Goal: Information Seeking & Learning: Learn about a topic

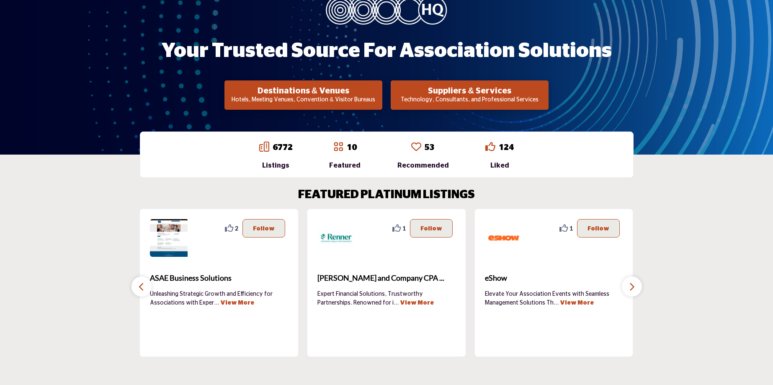
scroll to position [136, 0]
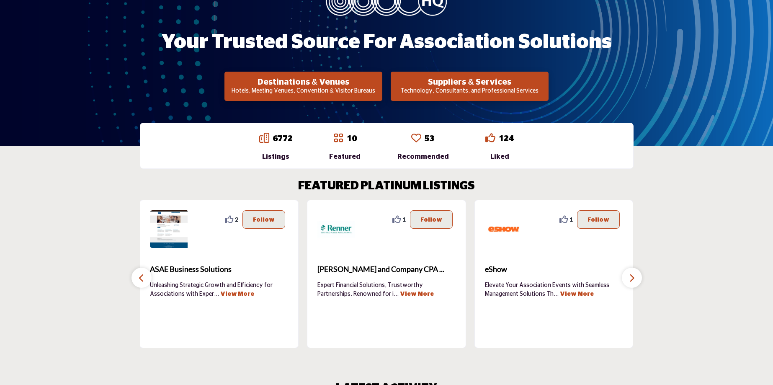
click at [380, 87] on p "Technology, Consultants, and Professional Services" at bounding box center [303, 91] width 153 height 8
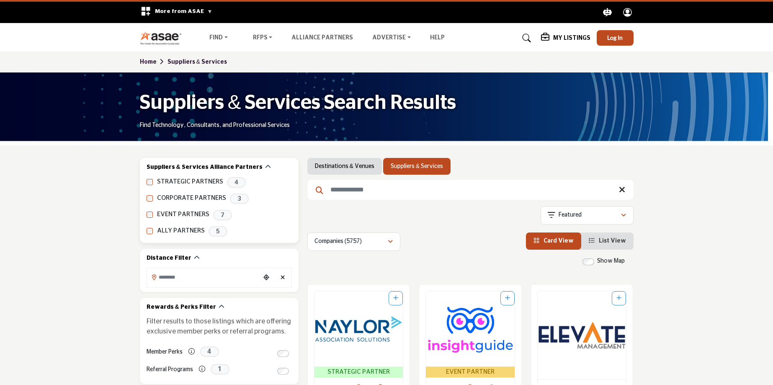
drag, startPoint x: 192, startPoint y: 195, endPoint x: 248, endPoint y: 198, distance: 56.6
click at [192, 195] on label "CORPORATE PARTNERS" at bounding box center [191, 198] width 69 height 10
click at [242, 198] on span "3" at bounding box center [239, 198] width 19 height 10
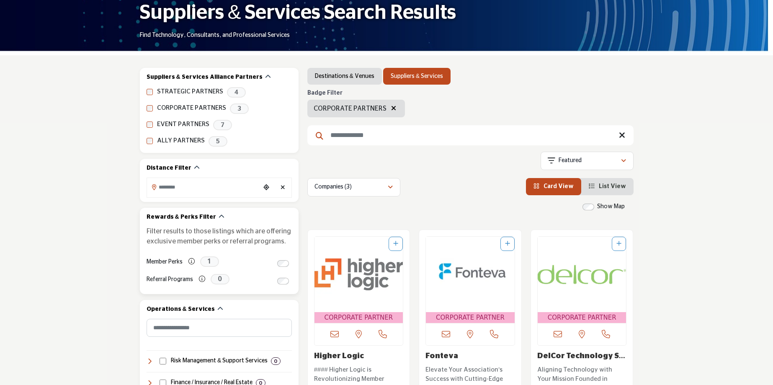
scroll to position [44, 0]
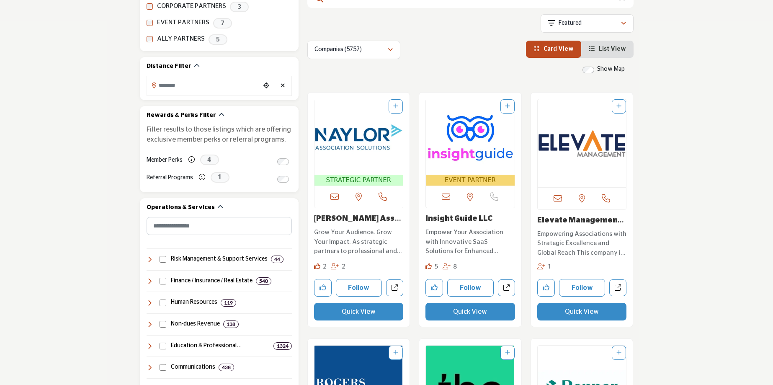
scroll to position [198, 0]
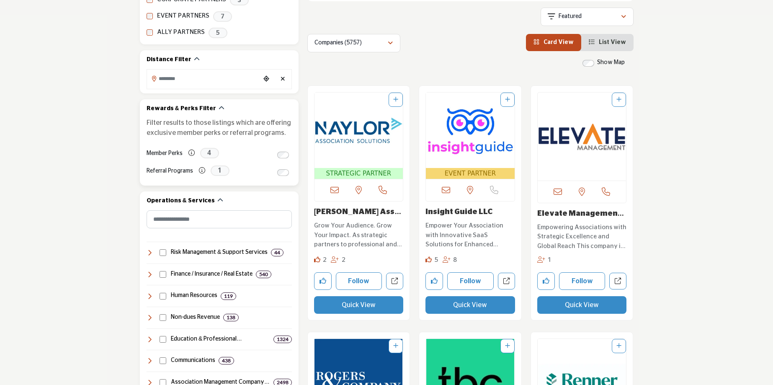
click at [209, 153] on span "4" at bounding box center [209, 153] width 19 height 10
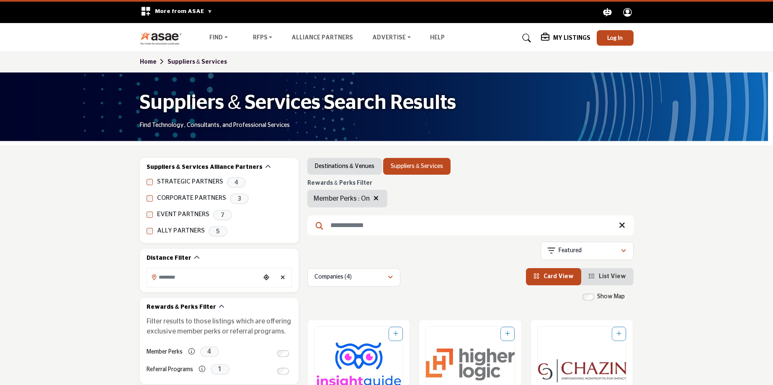
click at [148, 61] on link "Home" at bounding box center [154, 62] width 28 height 6
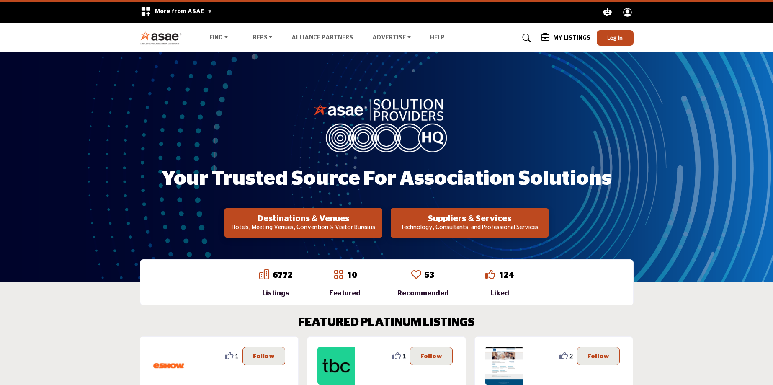
click at [559, 37] on h5 "My Listings" at bounding box center [571, 38] width 37 height 8
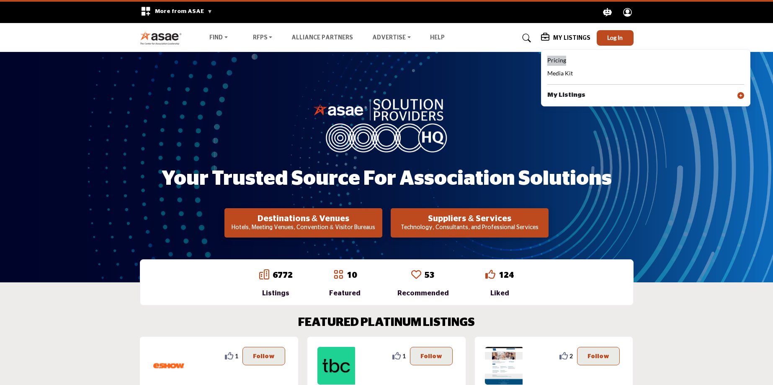
click at [556, 59] on span "Pricing" at bounding box center [556, 60] width 19 height 7
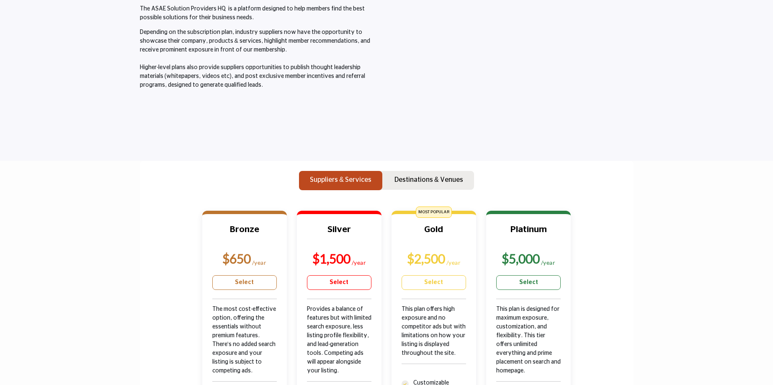
scroll to position [172, 0]
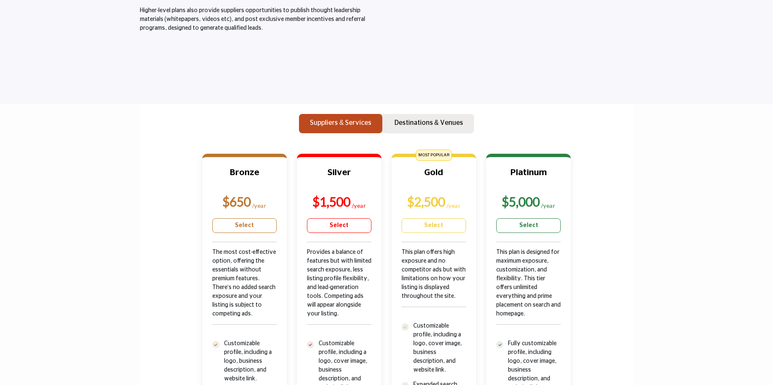
click at [419, 124] on p "Destinations & Venues" at bounding box center [428, 123] width 69 height 10
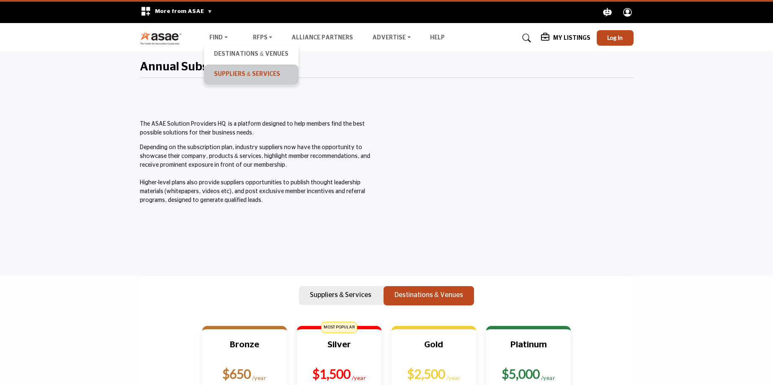
click at [227, 74] on link "Suppliers & Services" at bounding box center [251, 75] width 86 height 12
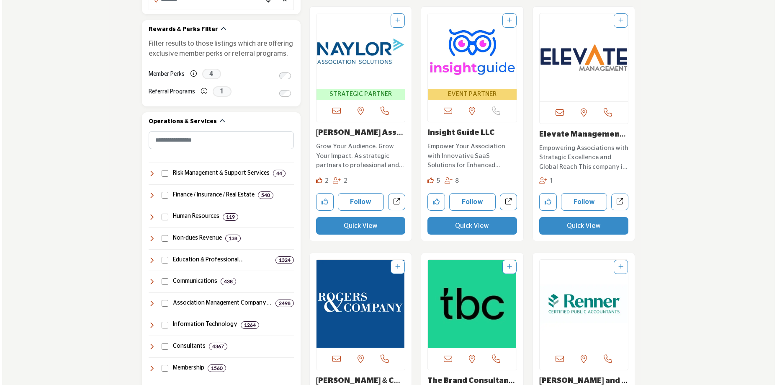
scroll to position [280, 0]
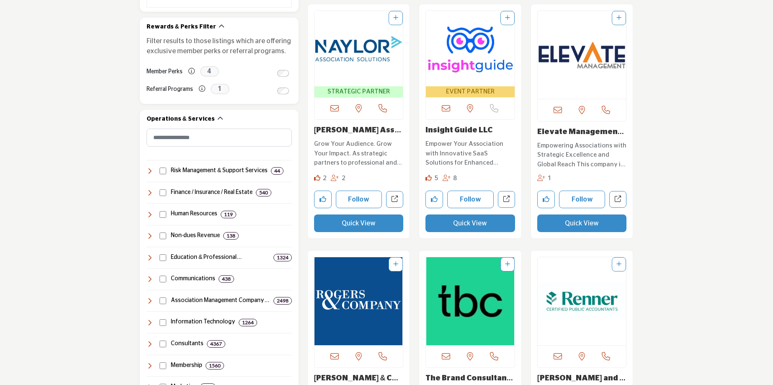
click at [470, 226] on button "Quick View" at bounding box center [470, 223] width 90 height 18
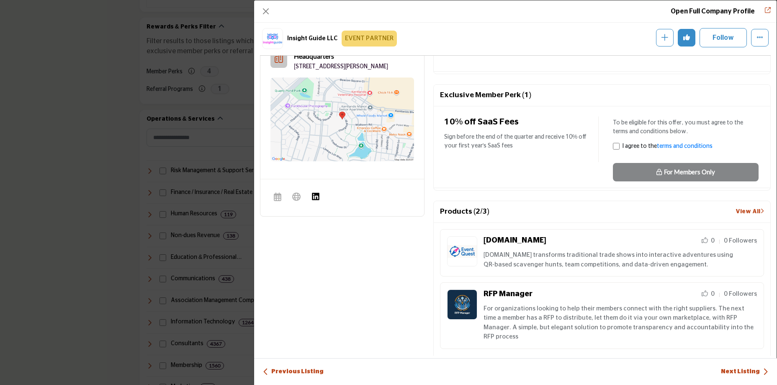
scroll to position [0, 0]
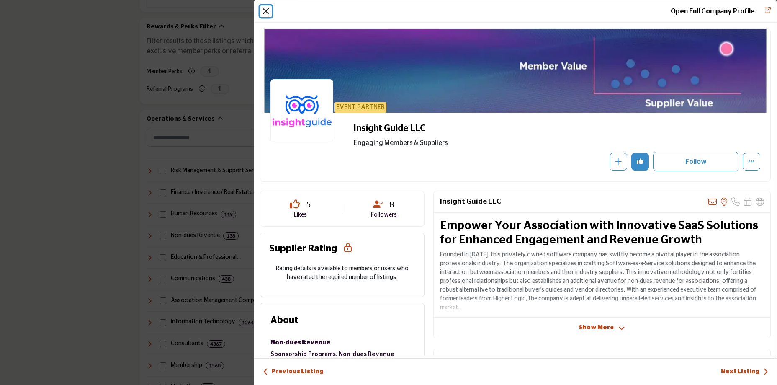
click at [265, 11] on button "Close" at bounding box center [266, 11] width 12 height 12
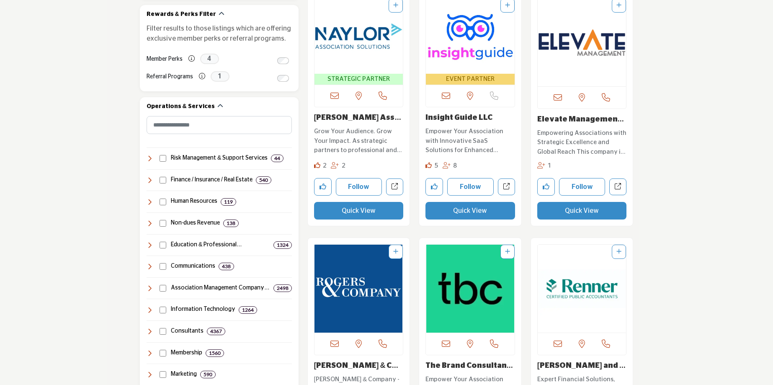
scroll to position [301, 0]
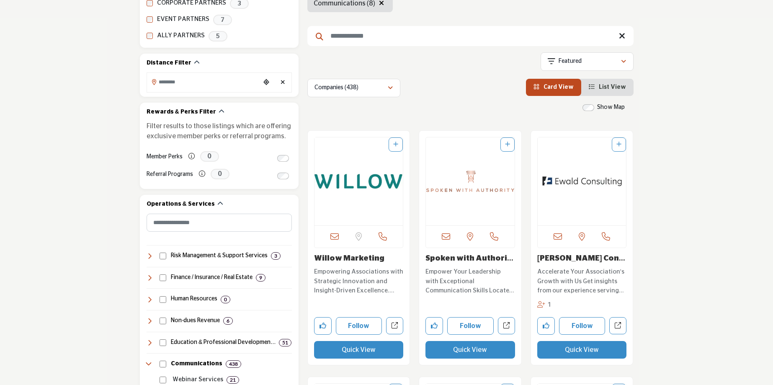
scroll to position [347, 0]
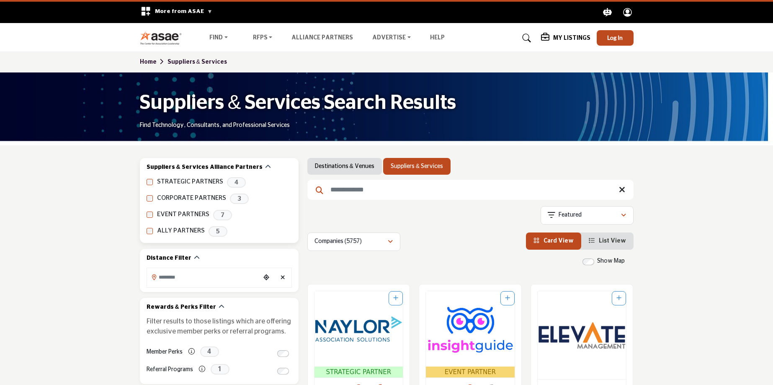
click at [227, 183] on span "4" at bounding box center [236, 182] width 19 height 10
drag, startPoint x: 173, startPoint y: 10, endPoint x: 193, endPoint y: 10, distance: 20.1
click at [173, 10] on span "More from ASAE" at bounding box center [183, 11] width 57 height 6
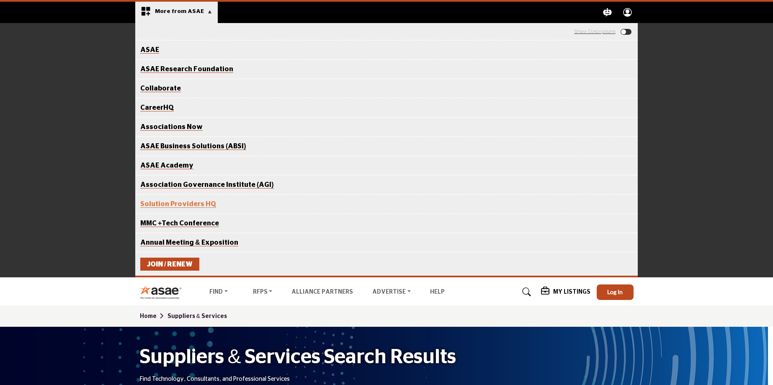
click at [193, 10] on span "More from ASAE" at bounding box center [183, 11] width 57 height 6
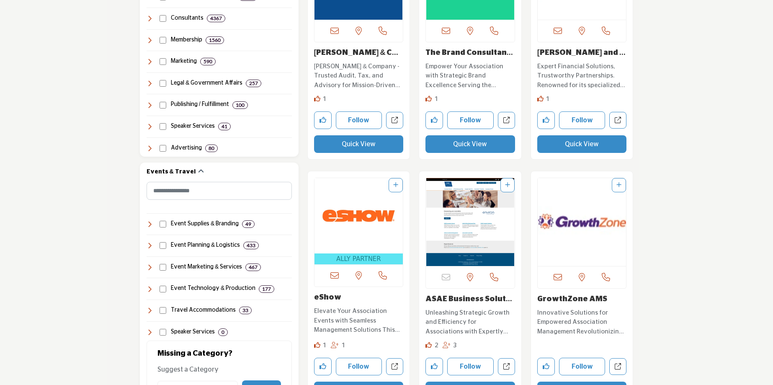
scroll to position [644, 0]
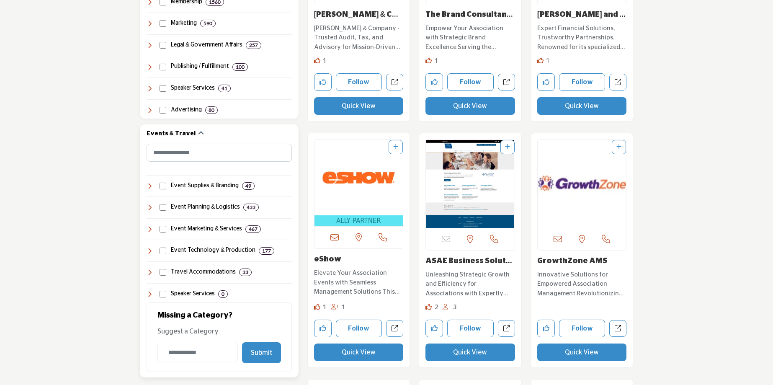
click at [187, 206] on h4 "Event Planning & Logistics" at bounding box center [205, 207] width 69 height 8
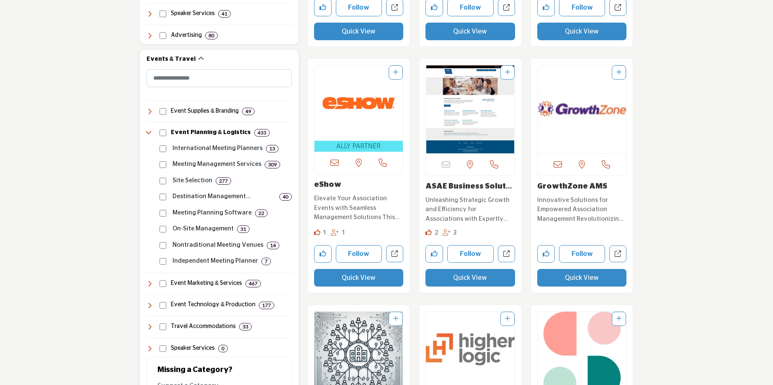
scroll to position [721, 0]
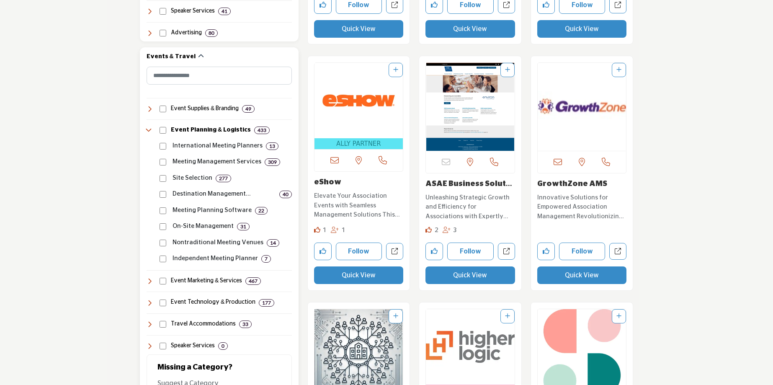
click at [200, 163] on p "Meeting Management Services" at bounding box center [216, 162] width 89 height 10
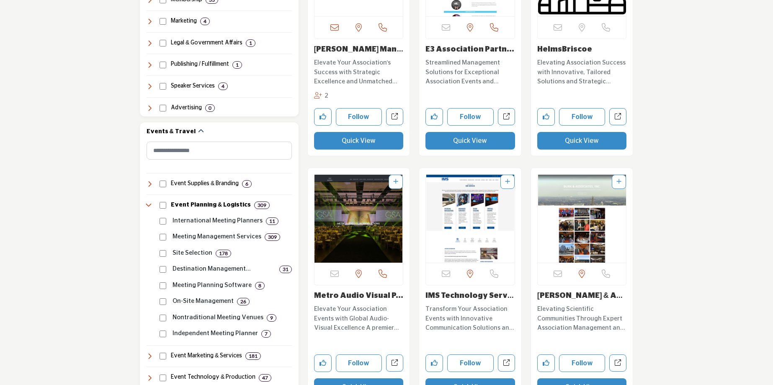
scroll to position [711, 0]
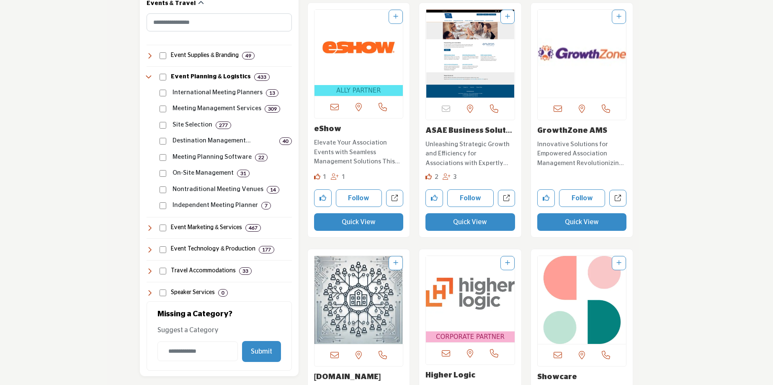
scroll to position [790, 0]
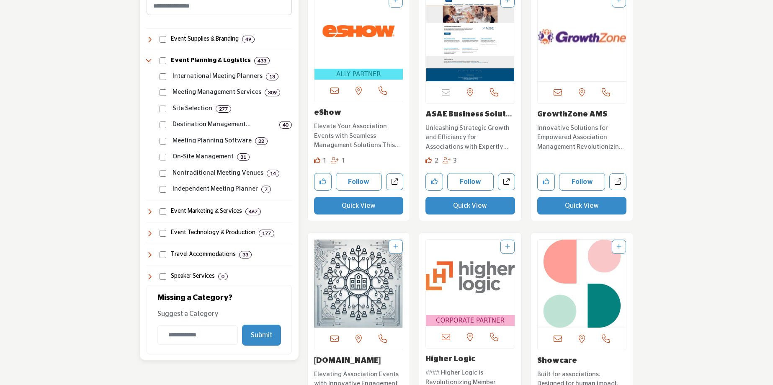
click at [150, 62] on icon at bounding box center [150, 60] width 7 height 7
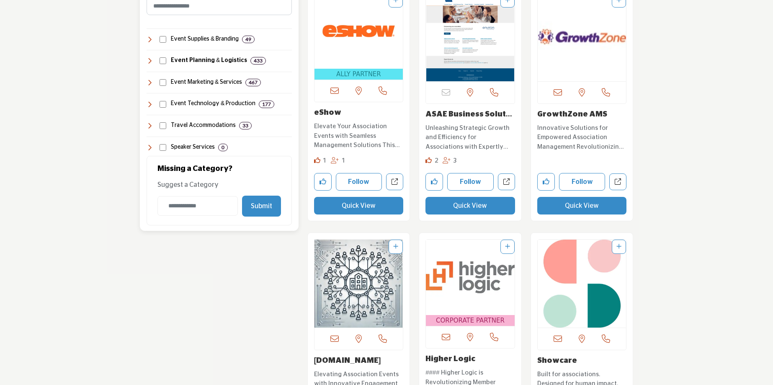
click at [149, 128] on icon at bounding box center [150, 125] width 7 height 7
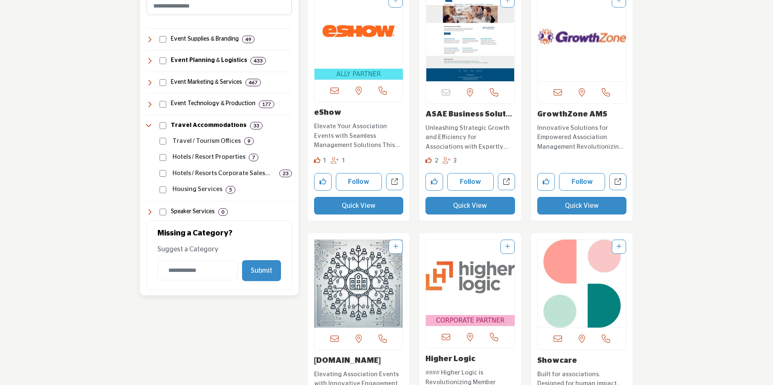
click at [196, 158] on p "Hotels / Resort Properties" at bounding box center [208, 157] width 73 height 10
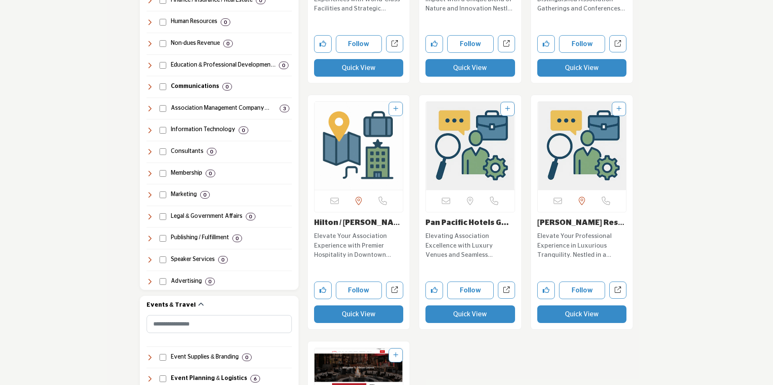
scroll to position [746, 0]
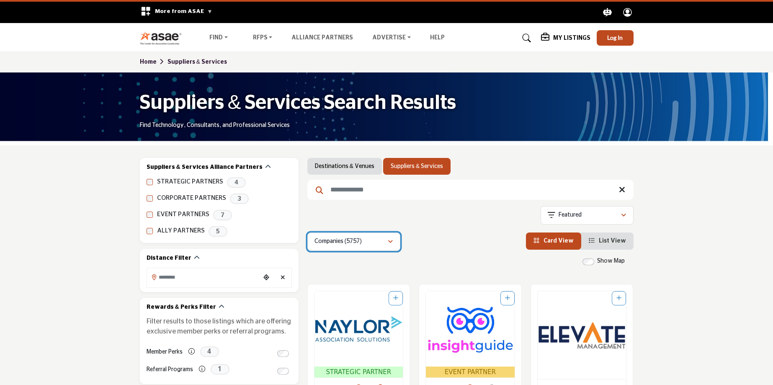
click at [356, 244] on p "Companies (5757)" at bounding box center [337, 241] width 47 height 8
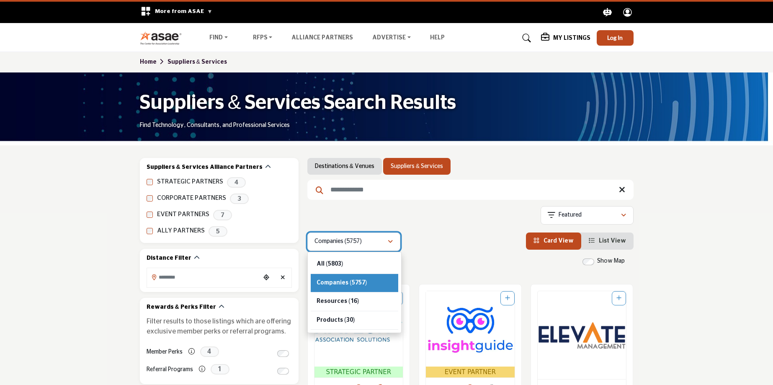
click at [356, 244] on p "Companies (5757)" at bounding box center [337, 241] width 47 height 8
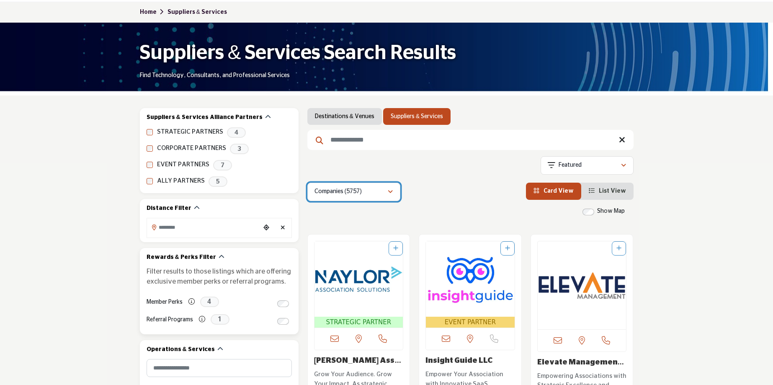
scroll to position [49, 0]
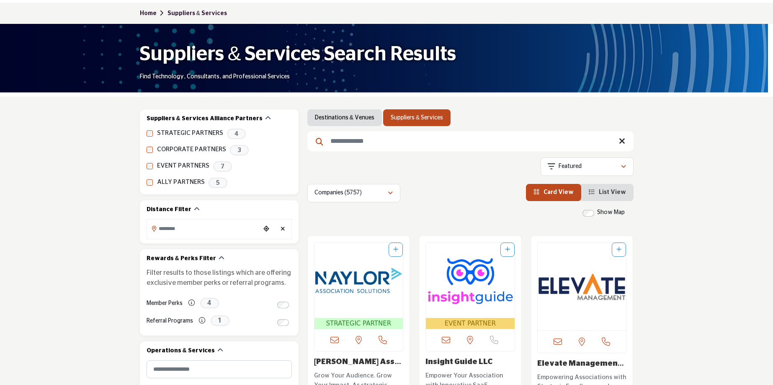
click at [343, 118] on link "Destinations & Venues" at bounding box center [344, 117] width 59 height 8
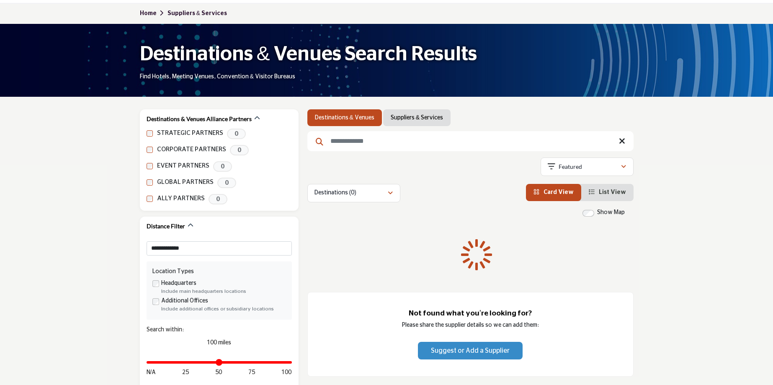
click at [418, 116] on link "Suppliers & Services" at bounding box center [417, 117] width 52 height 8
click at [434, 174] on div "Showing 84 results out of 5757 Featured" at bounding box center [470, 167] width 326 height 21
